Goal: Book appointment/travel/reservation

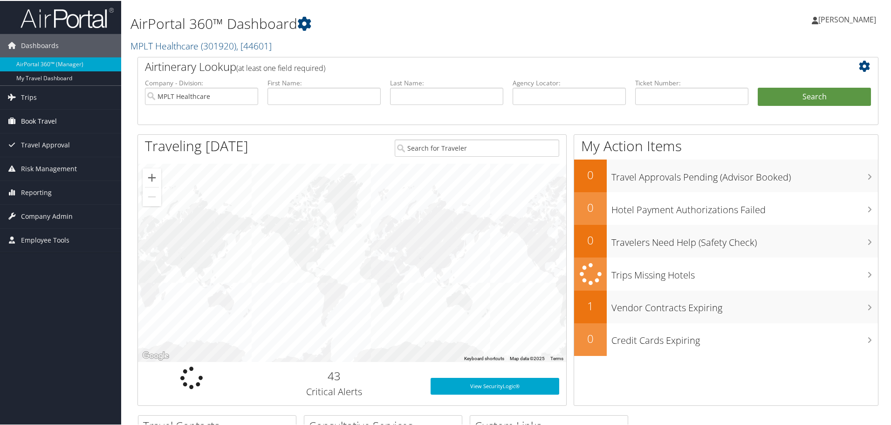
click at [28, 125] on span "Book Travel" at bounding box center [39, 120] width 36 height 23
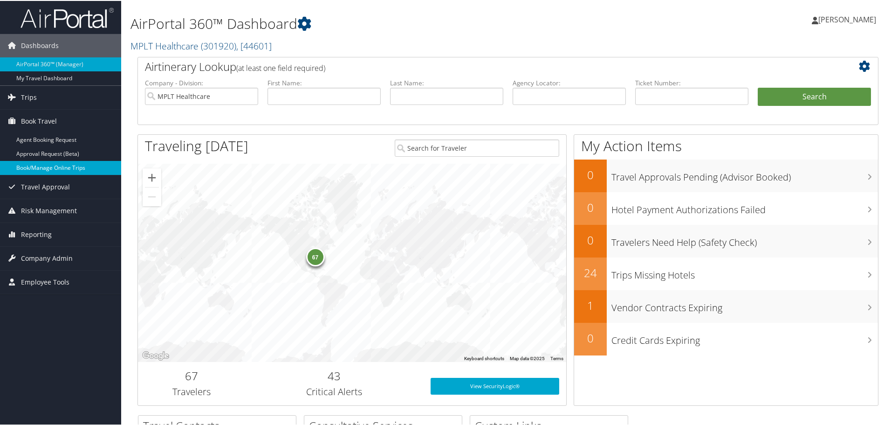
click at [27, 168] on link "Book/Manage Online Trips" at bounding box center [60, 167] width 121 height 14
